Goal: Task Accomplishment & Management: Complete application form

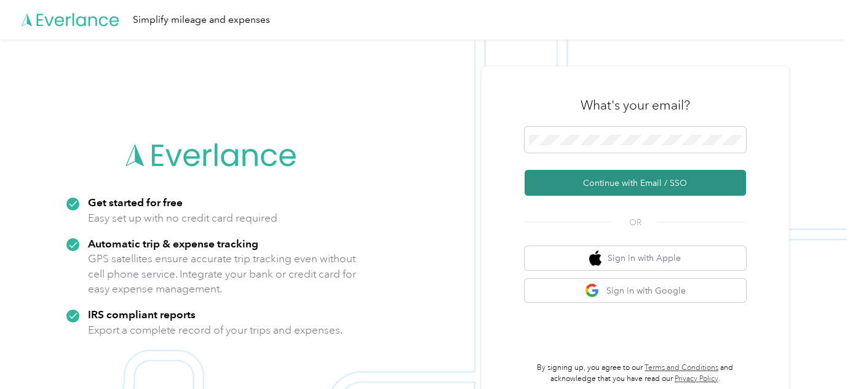
click at [608, 180] on button "Continue with Email / SSO" at bounding box center [634, 183] width 221 height 26
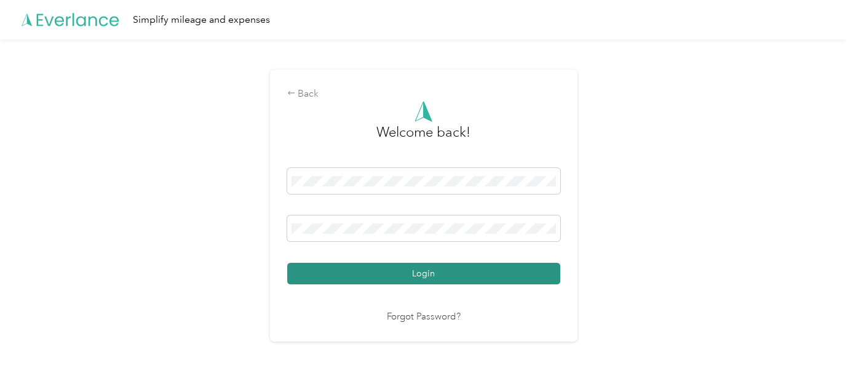
click at [419, 273] on button "Login" at bounding box center [423, 274] width 273 height 22
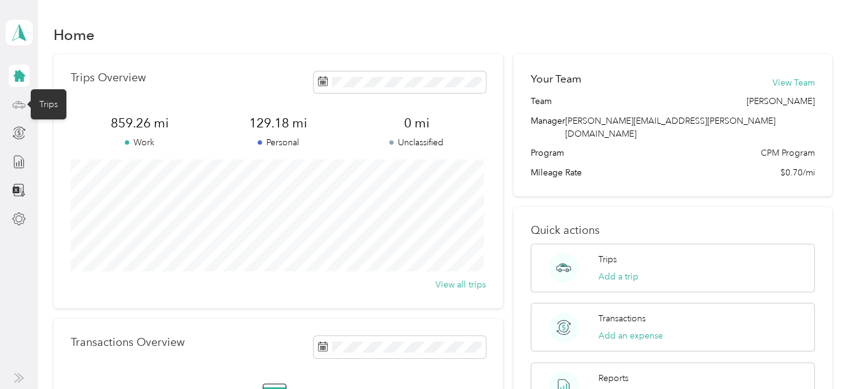
click at [20, 105] on icon at bounding box center [19, 105] width 14 height 14
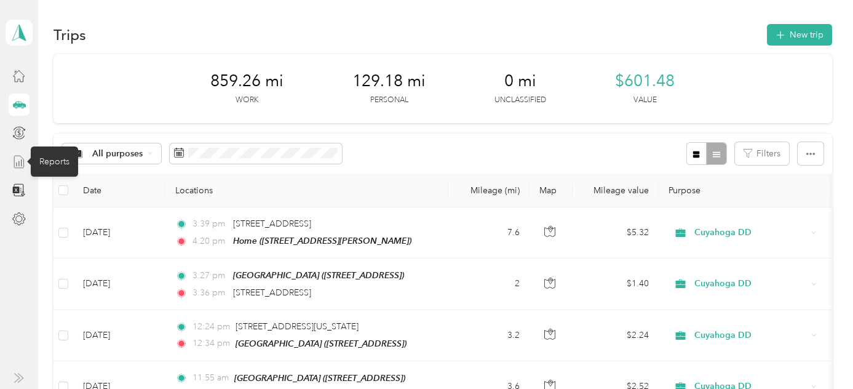
click at [15, 157] on icon at bounding box center [19, 162] width 14 height 14
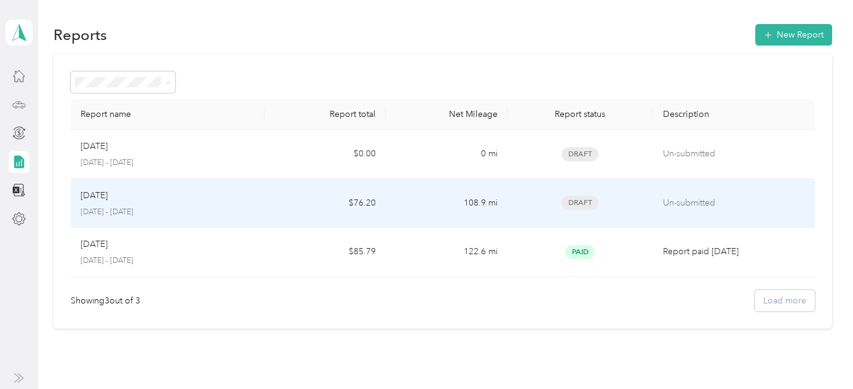
click at [159, 198] on div "[DATE]" at bounding box center [168, 196] width 175 height 14
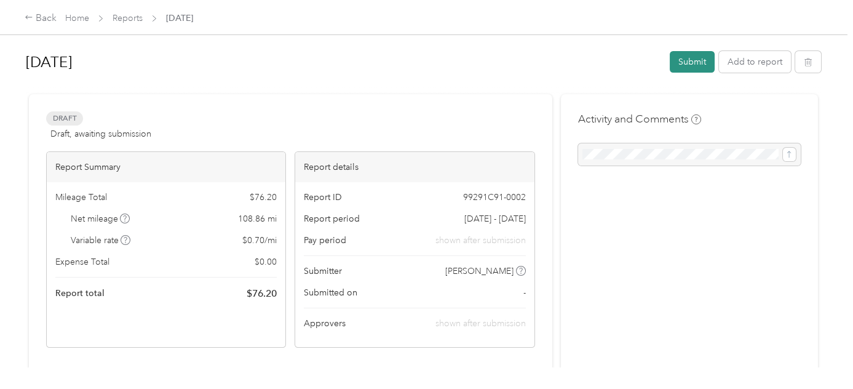
click at [689, 61] on button "Submit" at bounding box center [692, 62] width 45 height 22
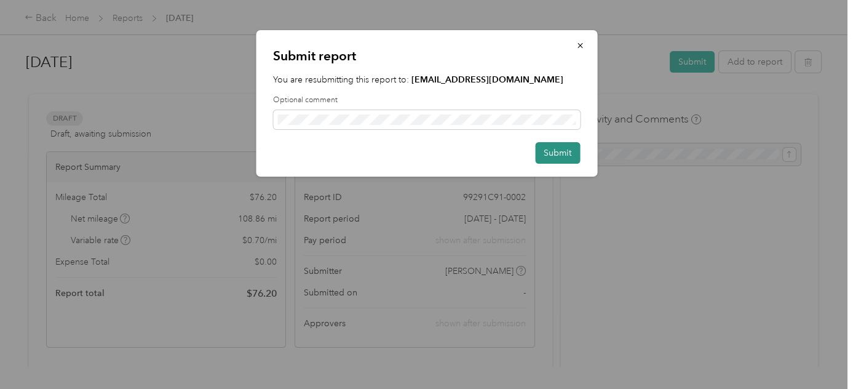
click at [556, 154] on button "Submit" at bounding box center [557, 153] width 45 height 22
